Goal: Check status: Check status

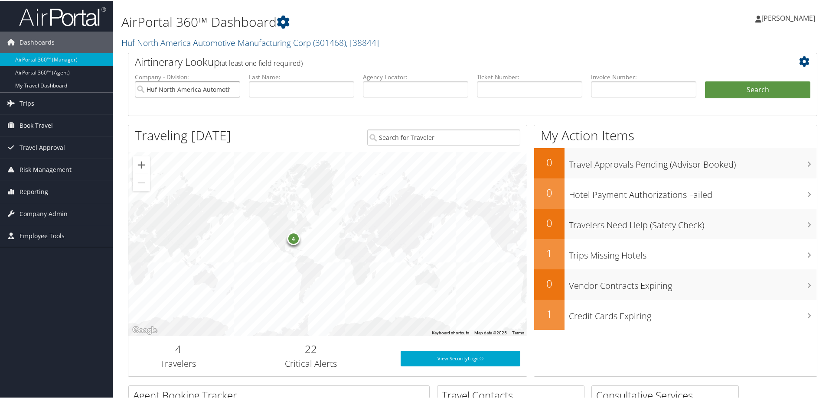
click at [234, 90] on input "Huf North America Automotive Manufacturing Corp" at bounding box center [187, 89] width 105 height 16
drag, startPoint x: 417, startPoint y: 89, endPoint x: 413, endPoint y: 88, distance: 4.4
click at [417, 89] on input "text" at bounding box center [415, 89] width 105 height 16
click at [293, 89] on input "text" at bounding box center [301, 89] width 105 height 16
click at [304, 88] on input "WEL" at bounding box center [301, 89] width 105 height 16
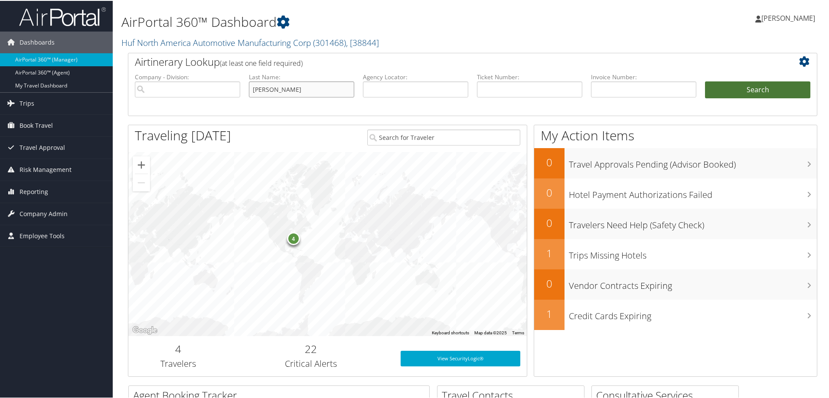
type input "WELBOURNE"
click at [740, 94] on button "Search" at bounding box center [757, 89] width 105 height 17
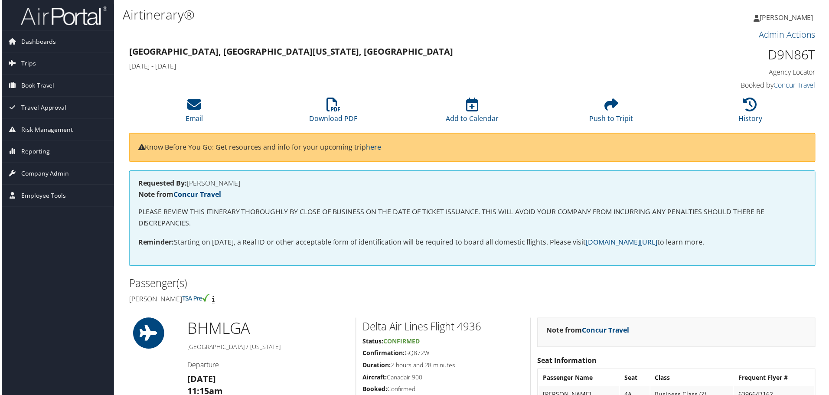
click at [802, 55] on h1 "D9N86T" at bounding box center [735, 55] width 162 height 18
copy h1 "D9N86T"
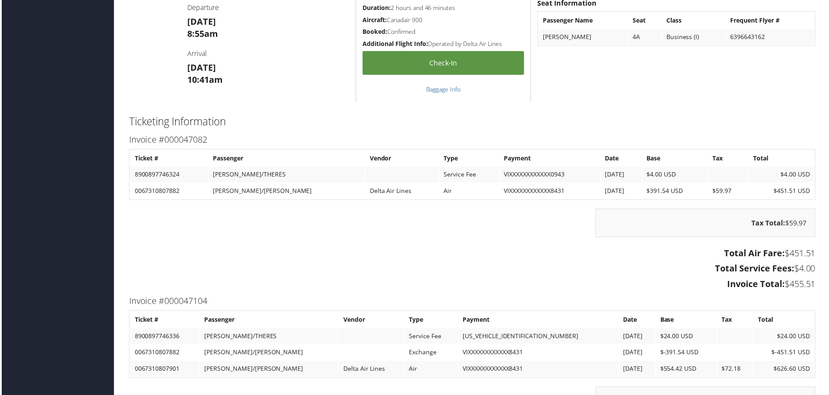
scroll to position [643, 0]
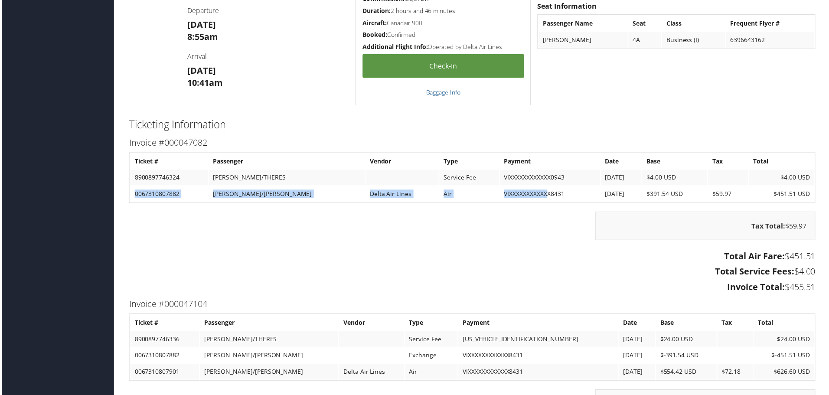
drag, startPoint x: 134, startPoint y: 194, endPoint x: 521, endPoint y: 195, distance: 387.0
click at [521, 195] on tr "0067310807882 WELBOURNE/THERESA M Delta Air Lines Air VIXXXXXXXXXXXX8431 9/3/20…" at bounding box center [472, 195] width 686 height 16
click at [552, 198] on td "VIXXXXXXXXXXXX8431" at bounding box center [550, 195] width 101 height 16
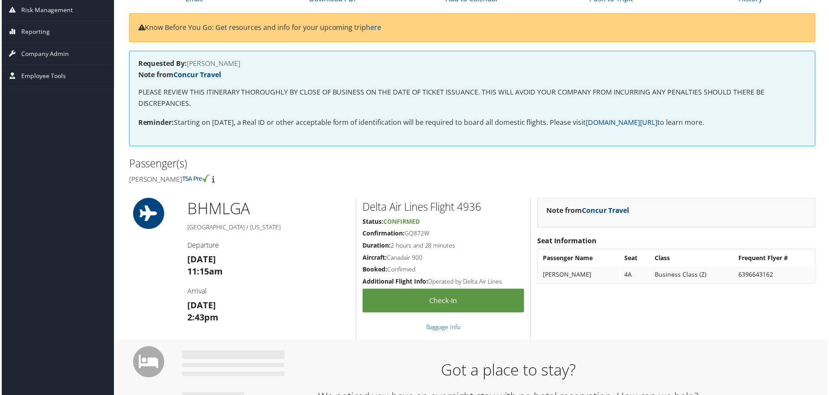
scroll to position [0, 0]
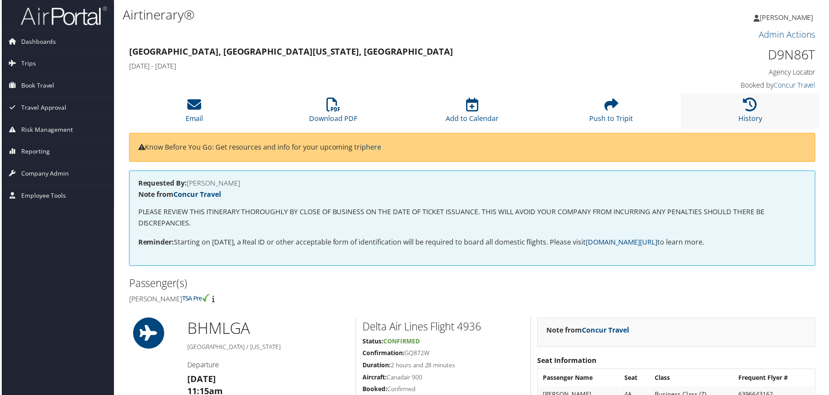
click at [782, 111] on li "History" at bounding box center [752, 111] width 140 height 35
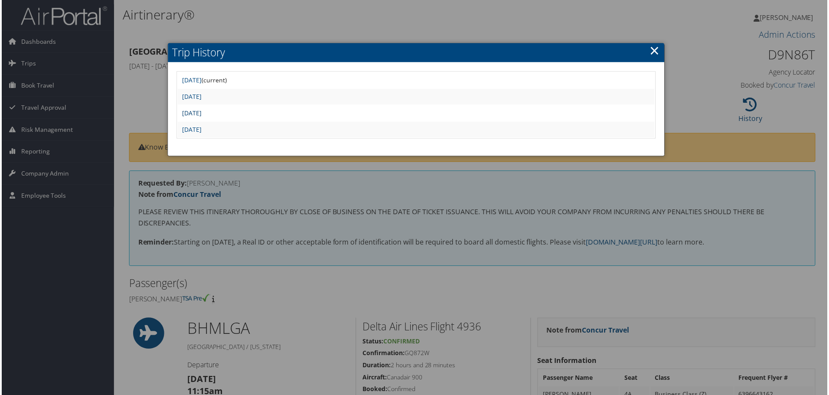
click at [201, 117] on link "Wed Sep 3 12:11:25 MDT 2025" at bounding box center [190, 113] width 19 height 8
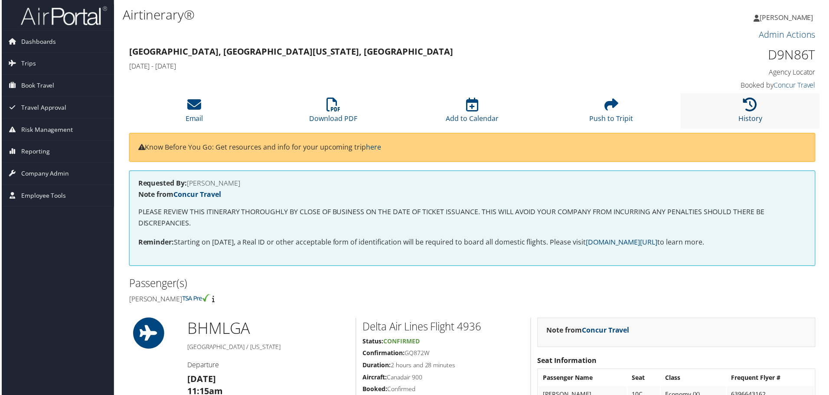
click at [751, 109] on icon at bounding box center [751, 105] width 14 height 14
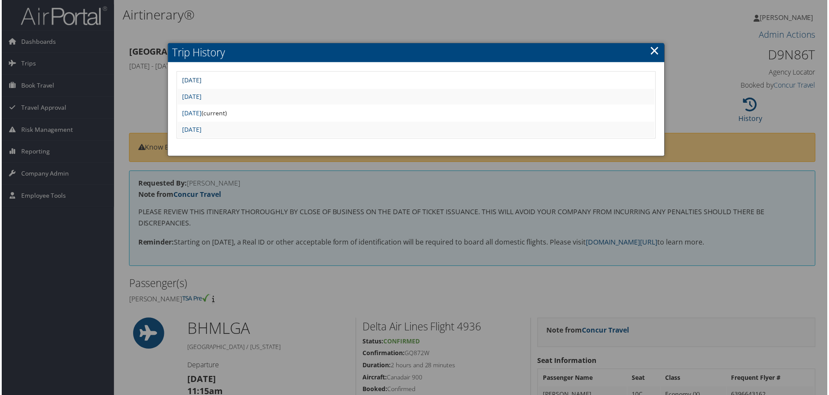
click at [201, 81] on link "Wed Sep 3 12:54:24 MDT 2025" at bounding box center [190, 80] width 19 height 8
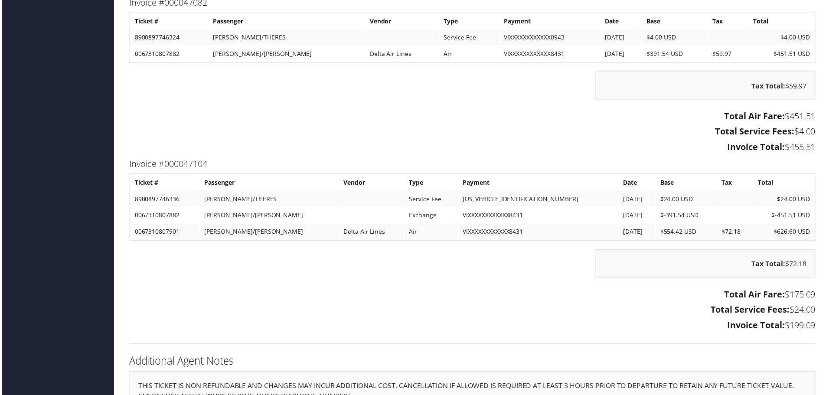
scroll to position [686, 0]
